Goal: Information Seeking & Learning: Learn about a topic

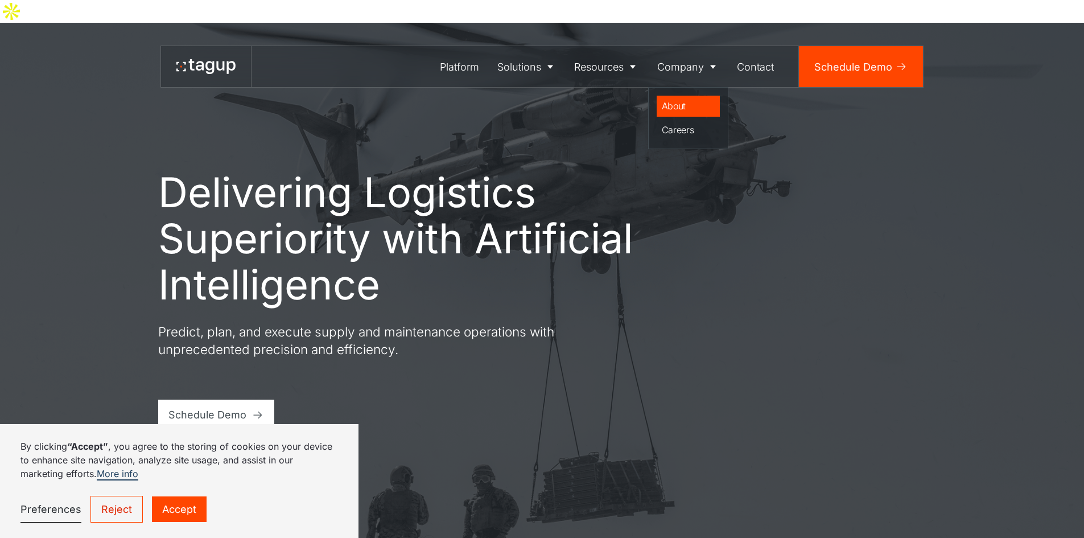
click at [685, 99] on div "About" at bounding box center [688, 106] width 53 height 14
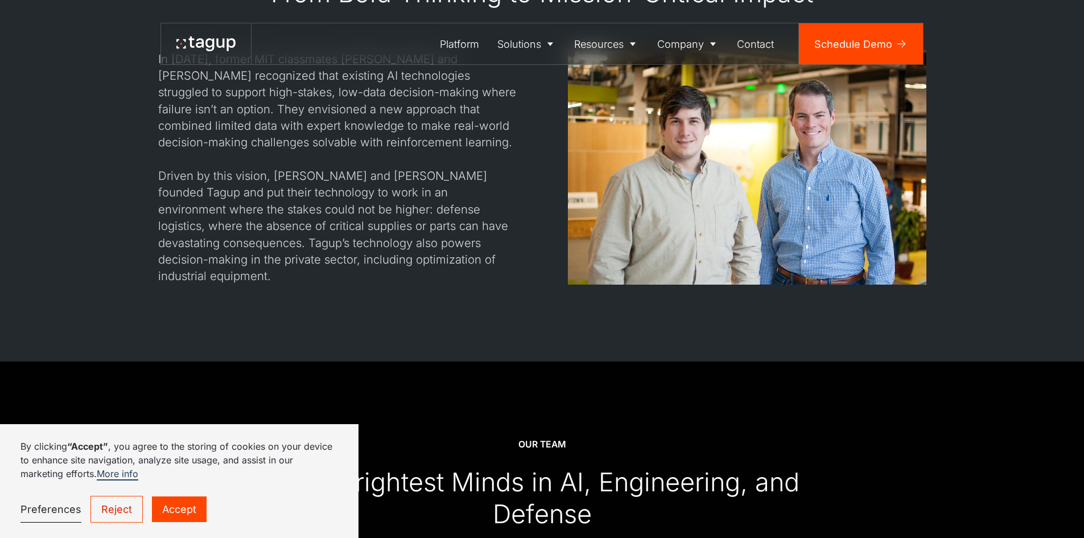
scroll to position [1308, 0]
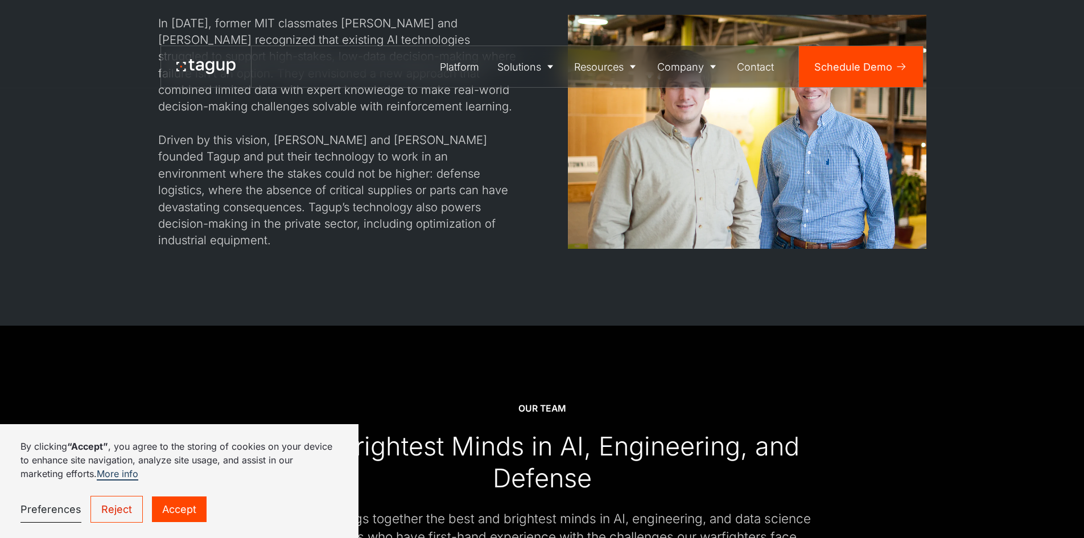
click at [169, 506] on link "Accept" at bounding box center [179, 509] width 55 height 26
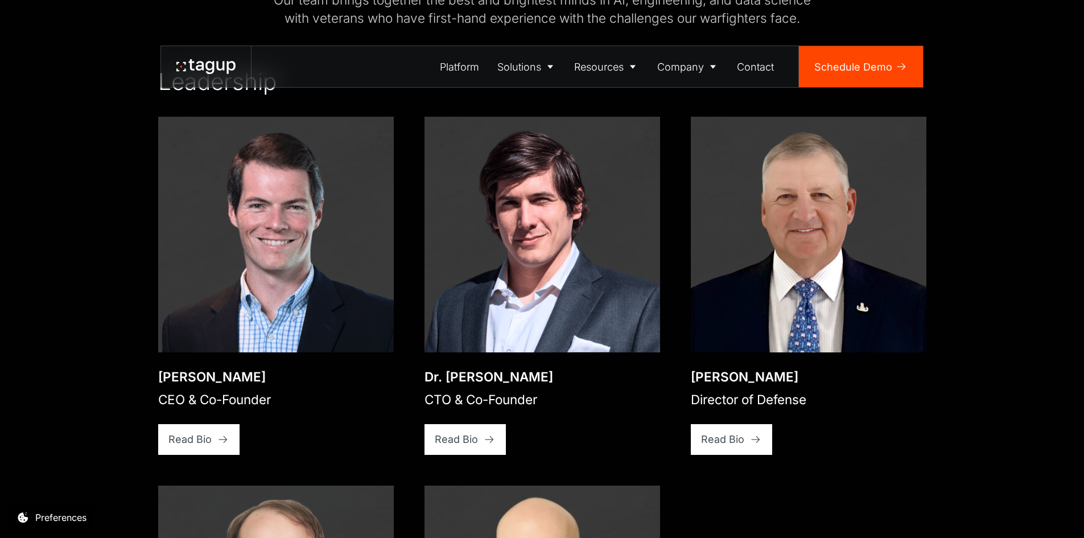
scroll to position [1763, 0]
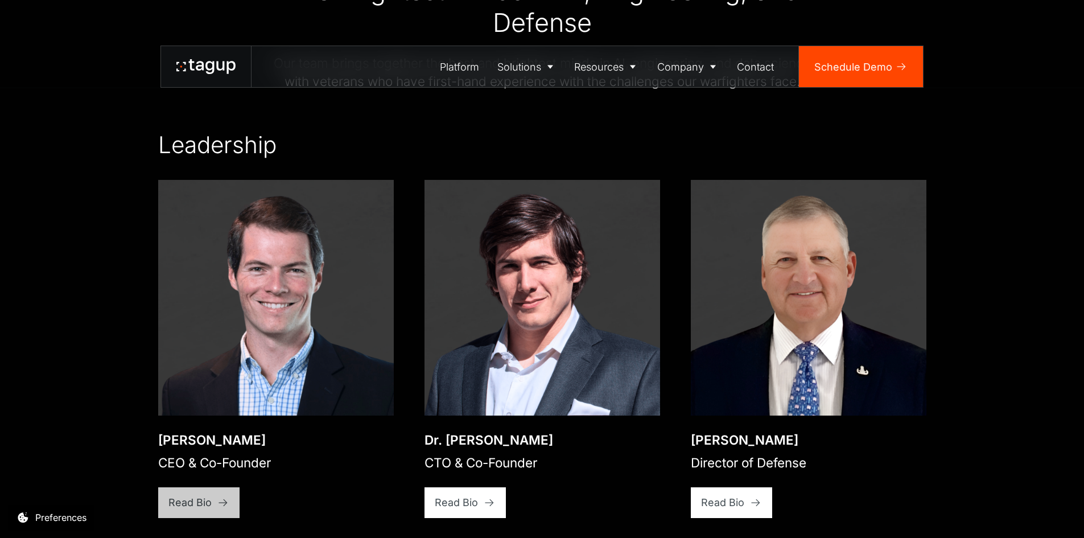
click at [206, 494] on div "Read Bio" at bounding box center [189, 501] width 43 height 15
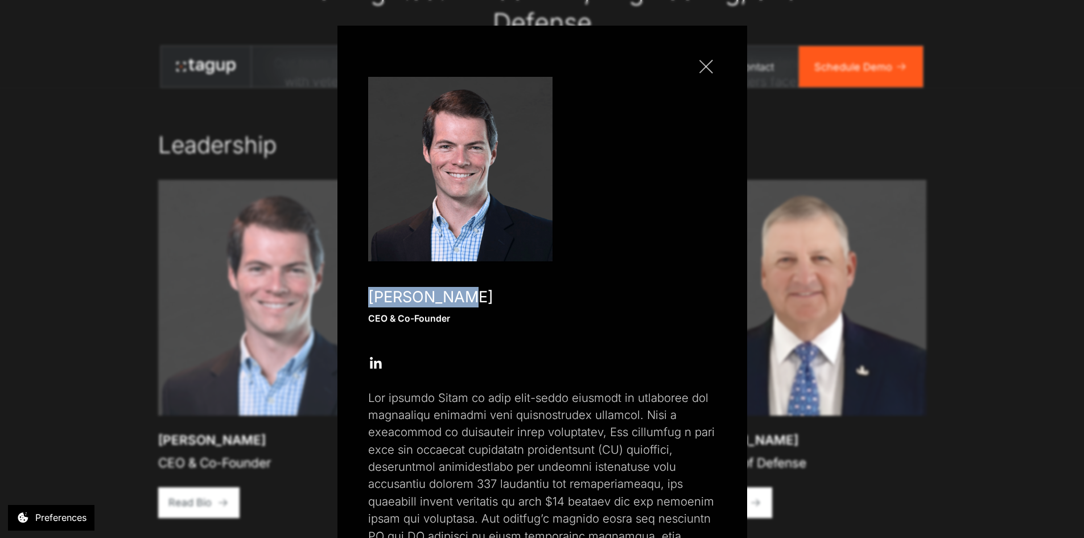
drag, startPoint x: 450, startPoint y: 298, endPoint x: 358, endPoint y: 303, distance: 92.3
click at [358, 303] on div "Close popup Jon Garrity CEO & Co-Founder Open Open Twitter profile Send Email O…" at bounding box center [542, 396] width 410 height 740
copy div "Jon Garrity"
click at [705, 67] on div "Close popup" at bounding box center [705, 67] width 1 height 1
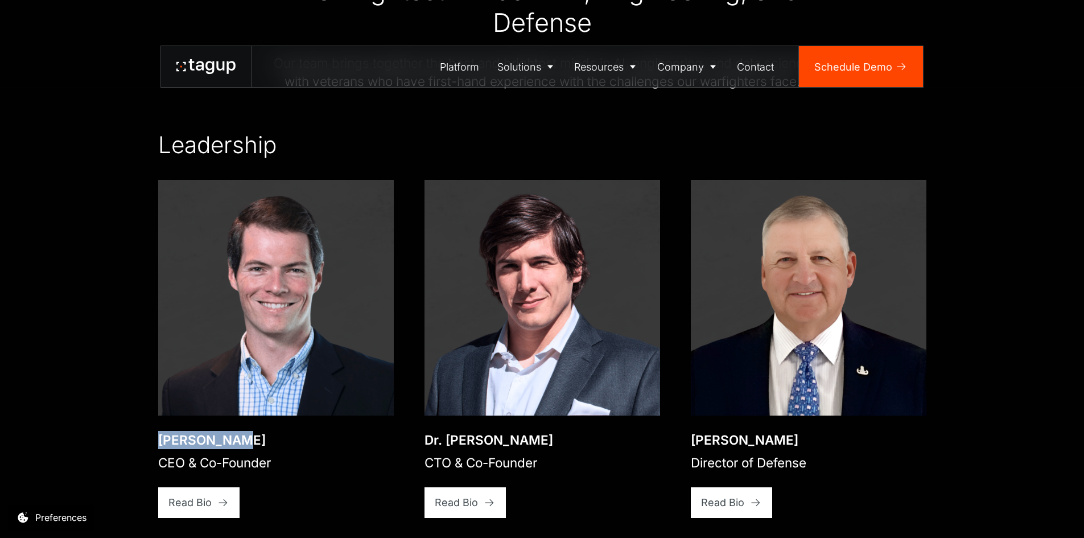
drag, startPoint x: 236, startPoint y: 387, endPoint x: 160, endPoint y: 383, distance: 75.2
click at [160, 431] on div "Jon Garrity" at bounding box center [214, 440] width 113 height 18
copy div "Jon Garrity"
